Goal: Information Seeking & Learning: Learn about a topic

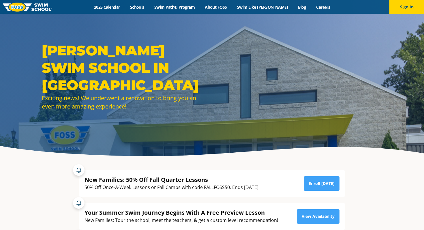
click at [412, 16] on div "FOSS SWIM SCHOOL IN CHANHASSEN Exciting news! We underwent a renovation to brin…" at bounding box center [212, 80] width 424 height 161
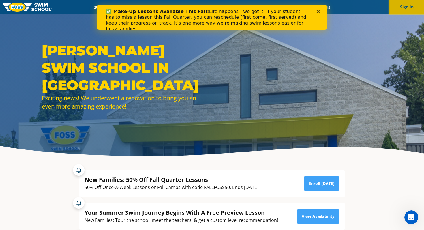
click at [411, 6] on button "Sign In" at bounding box center [406, 7] width 35 height 14
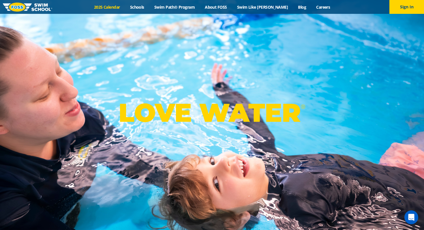
click at [113, 9] on link "2025 Calendar" at bounding box center [107, 6] width 36 height 5
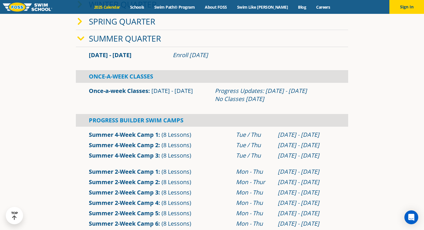
scroll to position [149, 0]
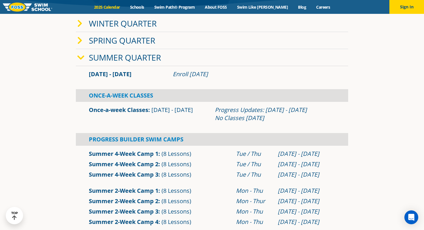
click at [81, 58] on icon at bounding box center [80, 58] width 7 height 8
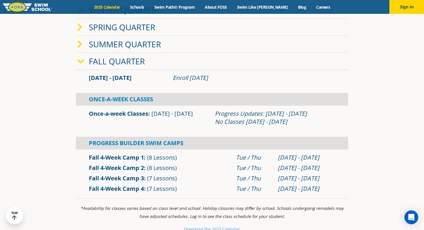
scroll to position [164, 0]
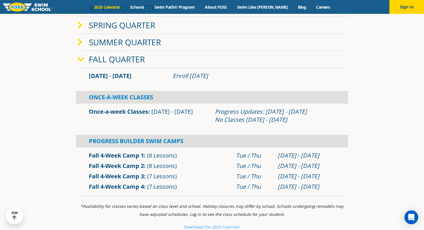
click at [138, 157] on link "Fall 4-Week Camp 1" at bounding box center [116, 155] width 55 height 8
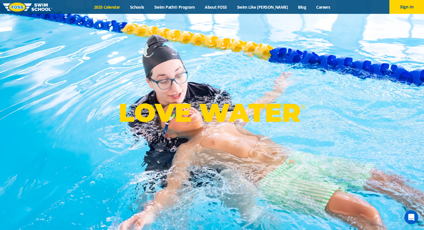
click at [112, 8] on link "2025 Calendar" at bounding box center [107, 6] width 36 height 5
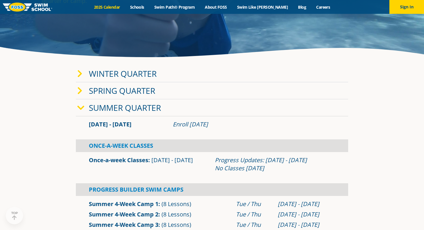
scroll to position [133, 0]
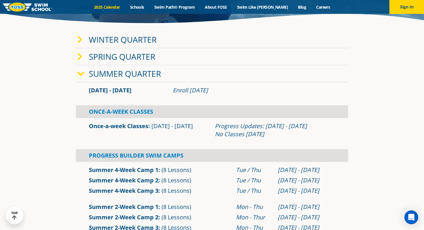
click at [80, 74] on icon at bounding box center [80, 74] width 7 height 8
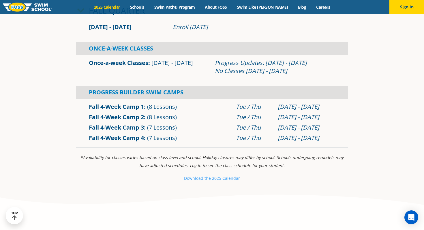
scroll to position [217, 0]
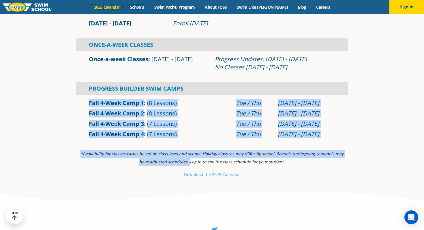
drag, startPoint x: 83, startPoint y: 99, endPoint x: 185, endPoint y: 162, distance: 119.0
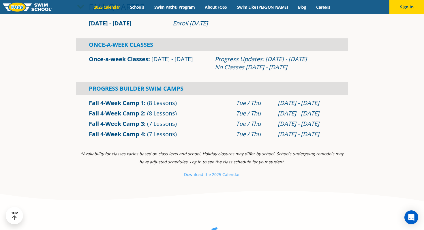
click at [198, 136] on div "Fall 4-Week Camp 4 (7 Lessons)" at bounding box center [159, 134] width 147 height 8
drag, startPoint x: 277, startPoint y: 115, endPoint x: 334, endPoint y: 111, distance: 56.9
click at [335, 112] on div "[DATE] - [DATE]" at bounding box center [306, 113] width 63 height 8
click at [214, 115] on div "Fall 4-Week Camp 2 (8 Lessons)" at bounding box center [159, 113] width 147 height 8
drag, startPoint x: 320, startPoint y: 101, endPoint x: 270, endPoint y: 104, distance: 50.0
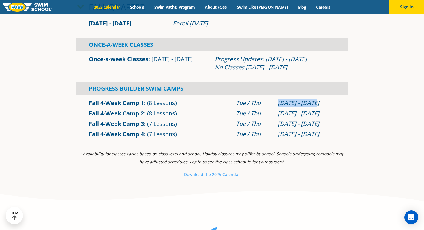
click at [270, 104] on div "Fall 4-Week Camp 1 (8 Lessons) Tue / [DATE] - [DATE]" at bounding box center [212, 103] width 252 height 8
drag, startPoint x: 324, startPoint y: 114, endPoint x: 272, endPoint y: 115, distance: 51.6
click at [272, 115] on div "Fall 4-Week Camp 2 (8 Lessons) Tue / [DATE] - [DATE]" at bounding box center [212, 113] width 252 height 8
drag, startPoint x: 274, startPoint y: 103, endPoint x: 322, endPoint y: 102, distance: 48.5
click at [322, 103] on div "Fall 4-Week Camp 1 (8 Lessons) Tue / [DATE] - [DATE]" at bounding box center [212, 103] width 252 height 8
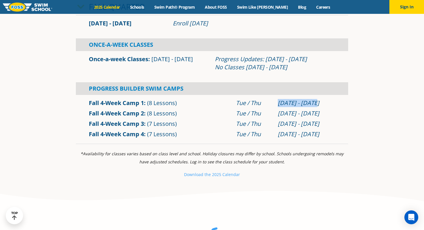
click at [322, 103] on div "[DATE] - [DATE]" at bounding box center [306, 103] width 57 height 8
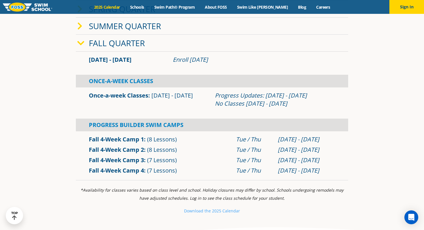
scroll to position [180, 0]
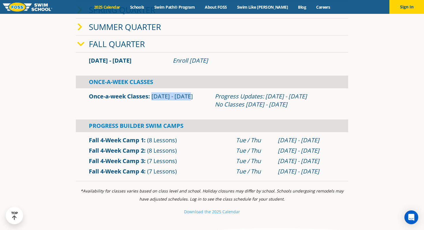
drag, startPoint x: 152, startPoint y: 95, endPoint x: 200, endPoint y: 95, distance: 47.6
click at [200, 95] on div "Once-a-week Classes [DATE] - [DATE]" at bounding box center [149, 100] width 126 height 16
click at [200, 96] on div "Once-a-week Classes [DATE] - [DATE]" at bounding box center [149, 100] width 126 height 16
